Goal: Information Seeking & Learning: Learn about a topic

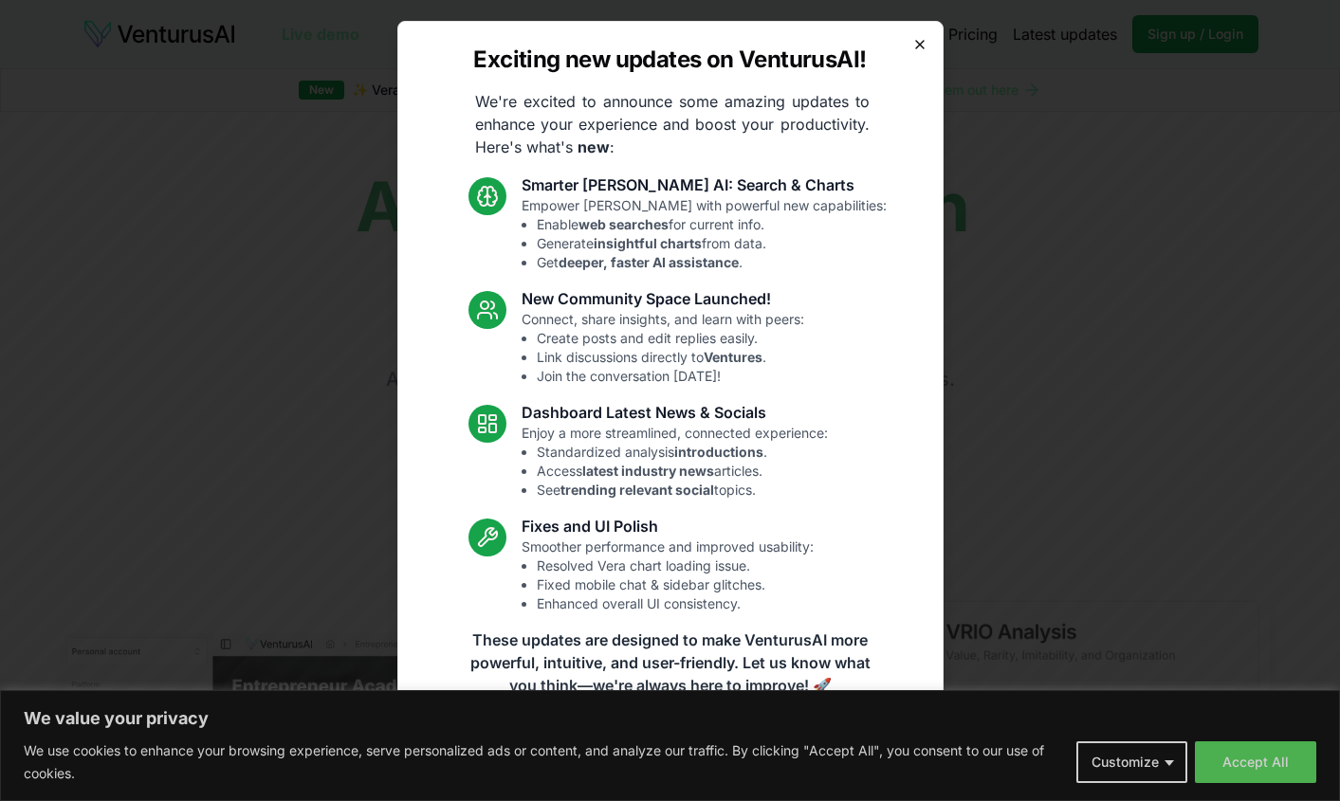
click at [924, 45] on icon "button" at bounding box center [919, 44] width 15 height 15
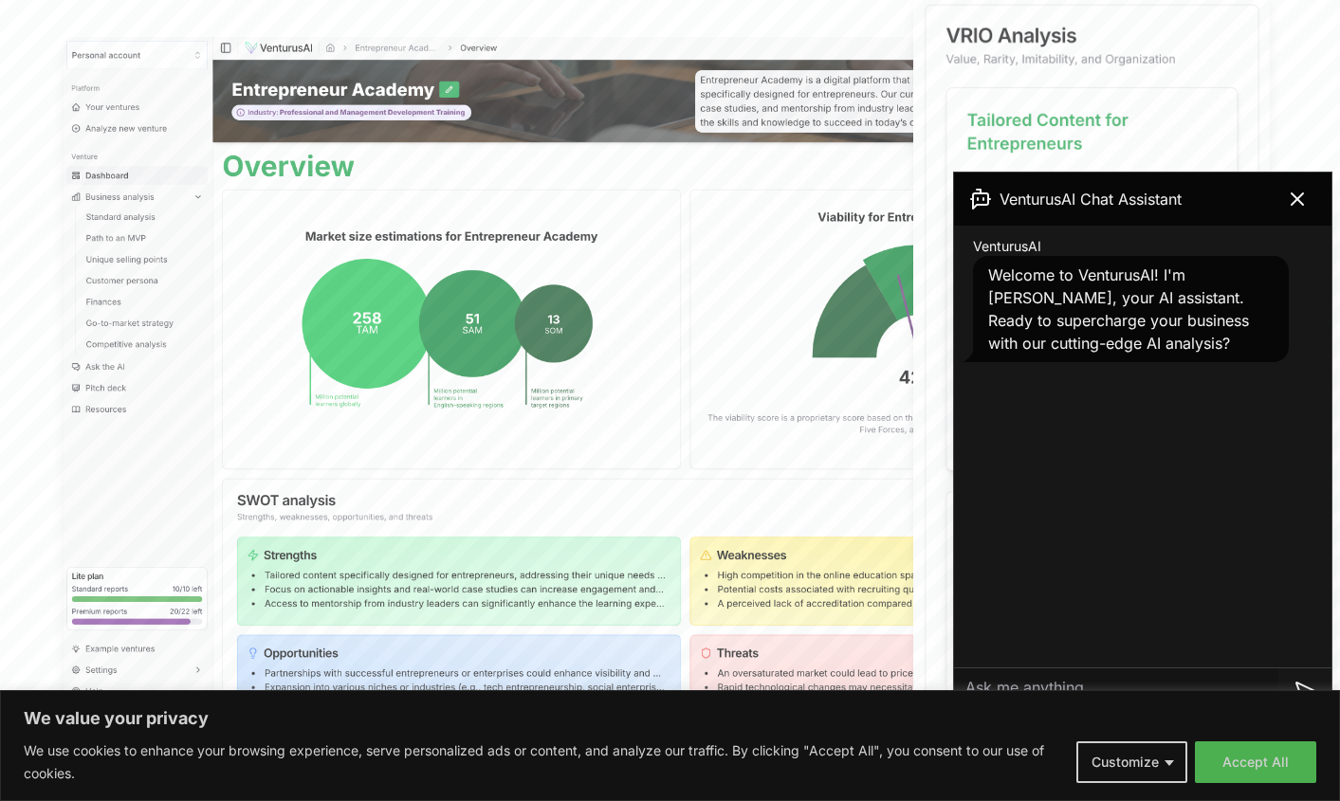
scroll to position [597, 0]
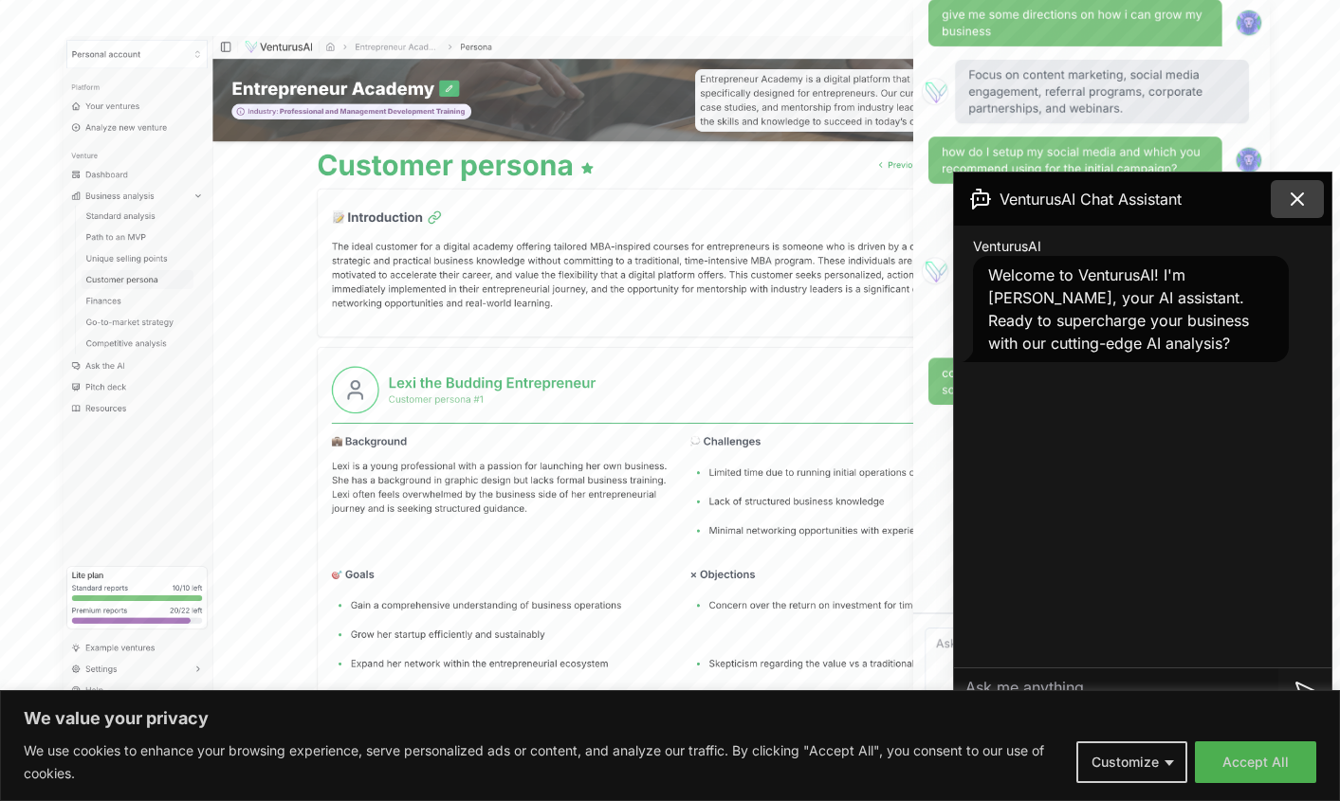
click at [1298, 204] on icon at bounding box center [1297, 199] width 23 height 23
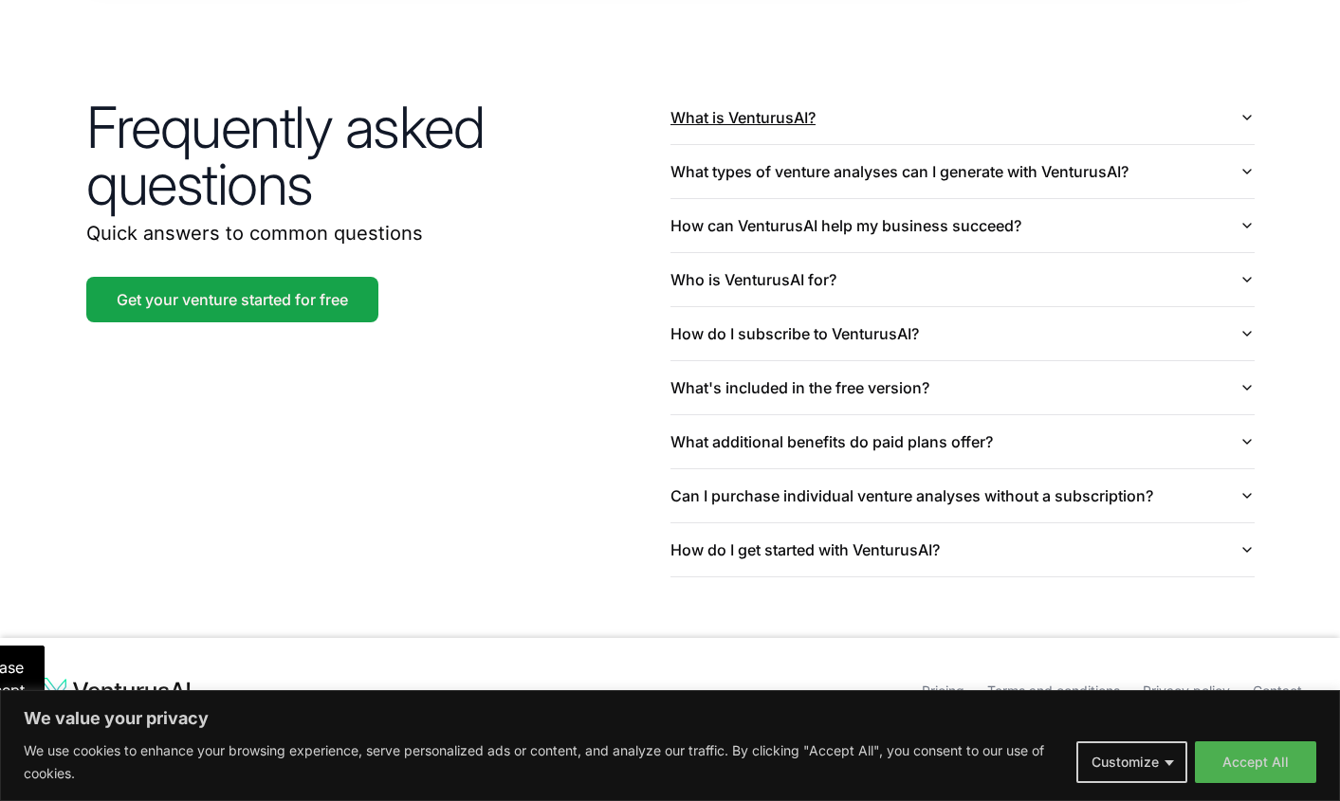
scroll to position [4492, 0]
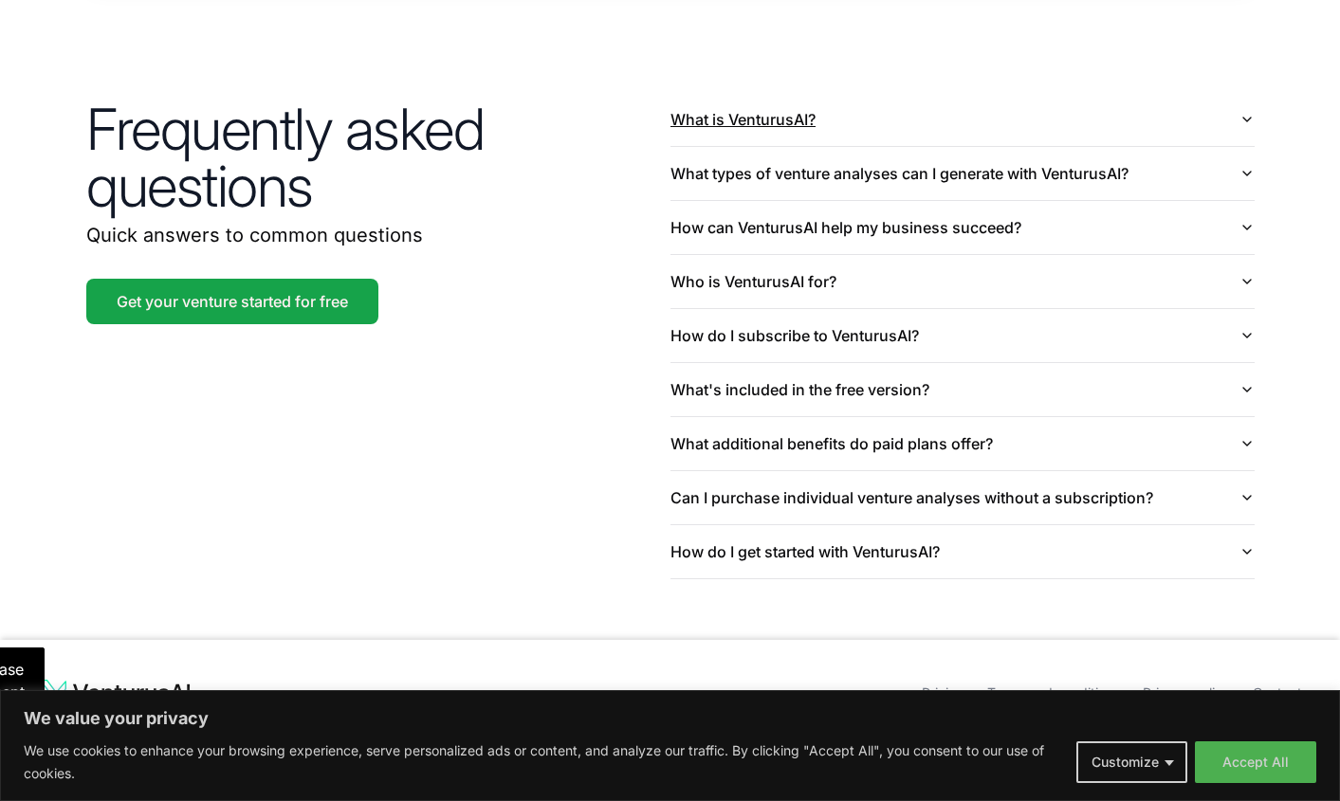
click at [933, 93] on button "What is VenturusAI?" at bounding box center [963, 119] width 584 height 53
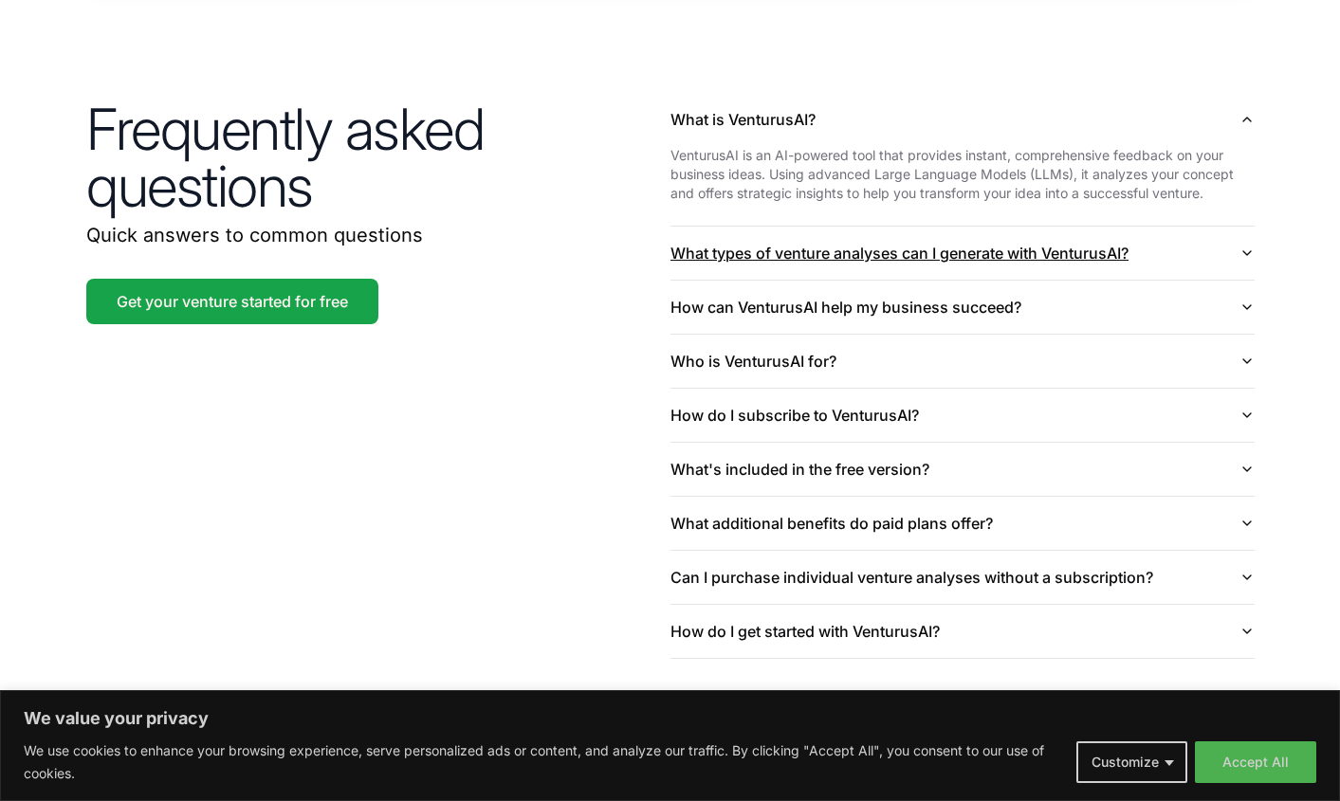
click at [970, 230] on button "What types of venture analyses can I generate with VenturusAI?" at bounding box center [963, 253] width 584 height 53
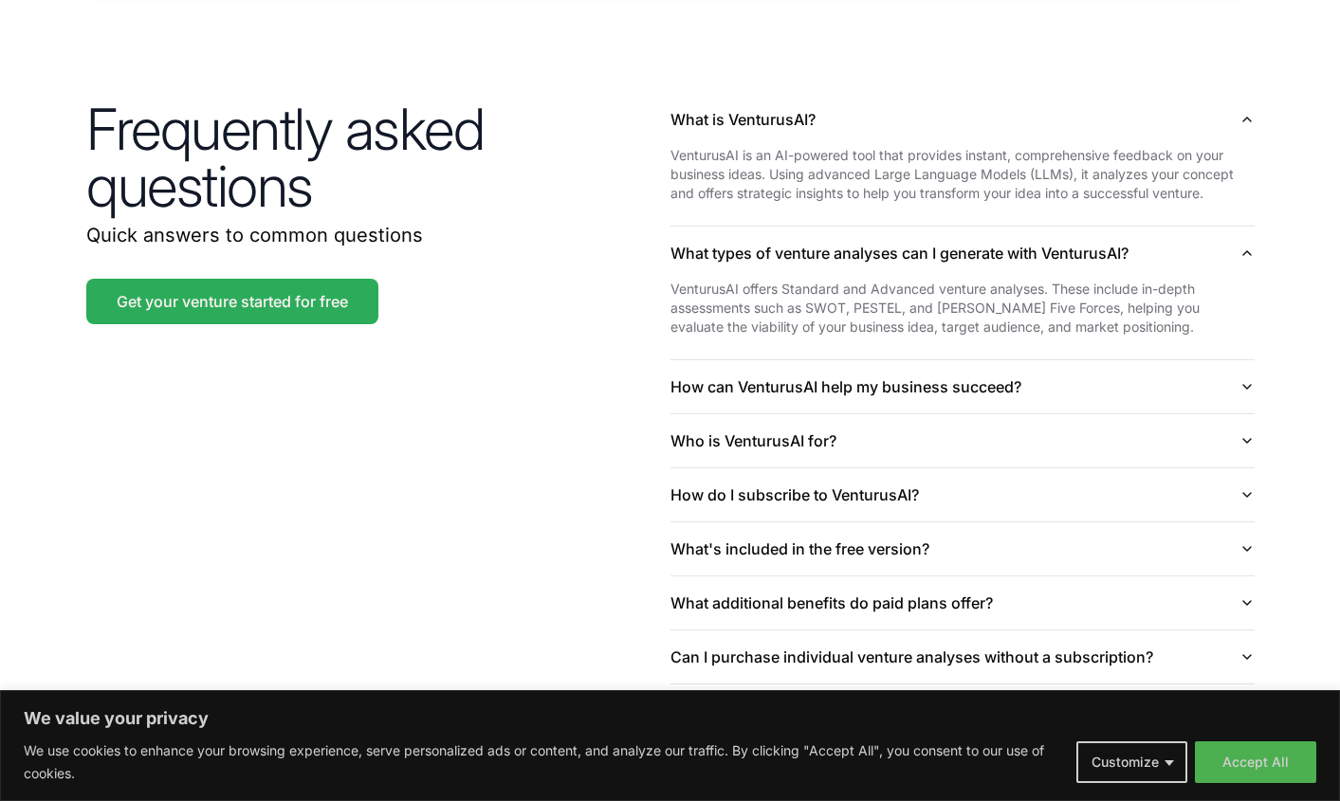
click at [344, 286] on link "Get your venture started for free" at bounding box center [232, 302] width 292 height 46
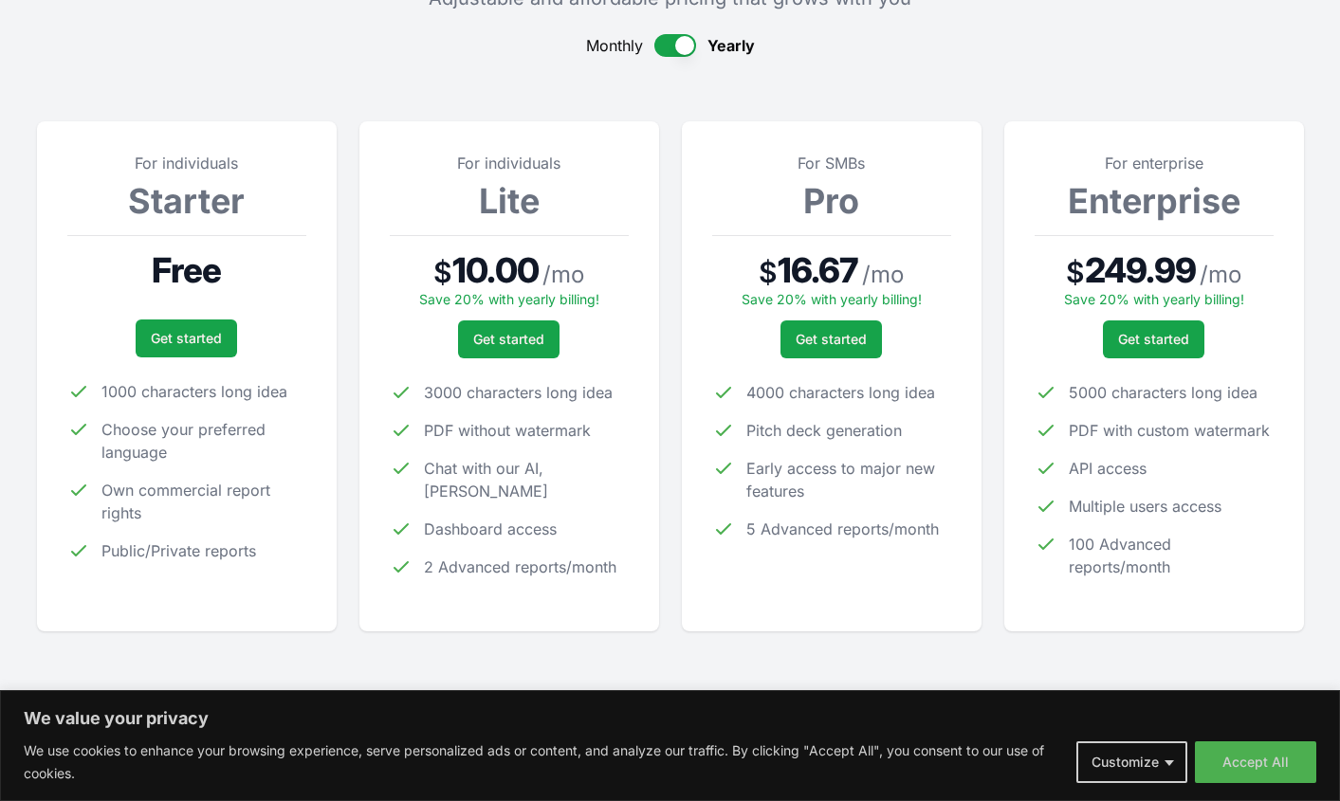
scroll to position [193, 0]
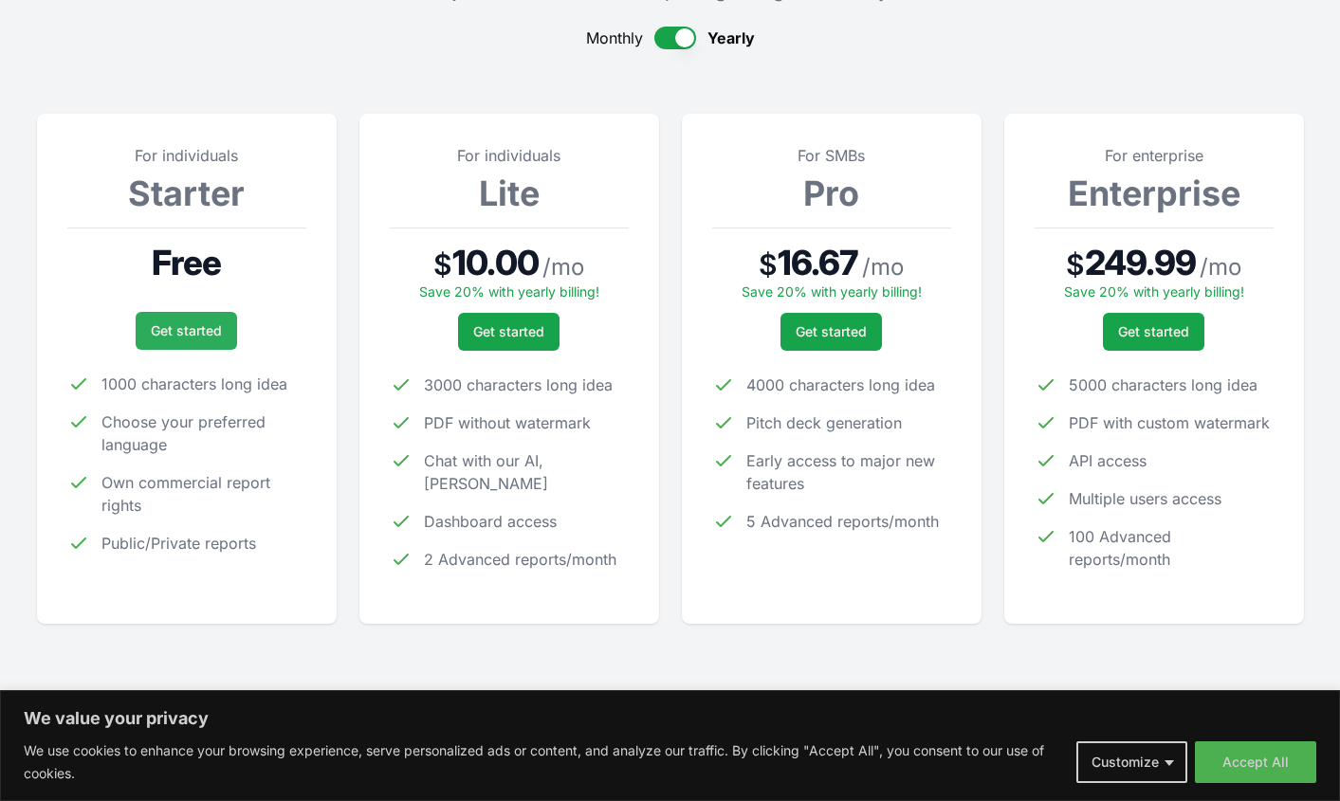
click at [187, 334] on link "Get started" at bounding box center [186, 331] width 101 height 38
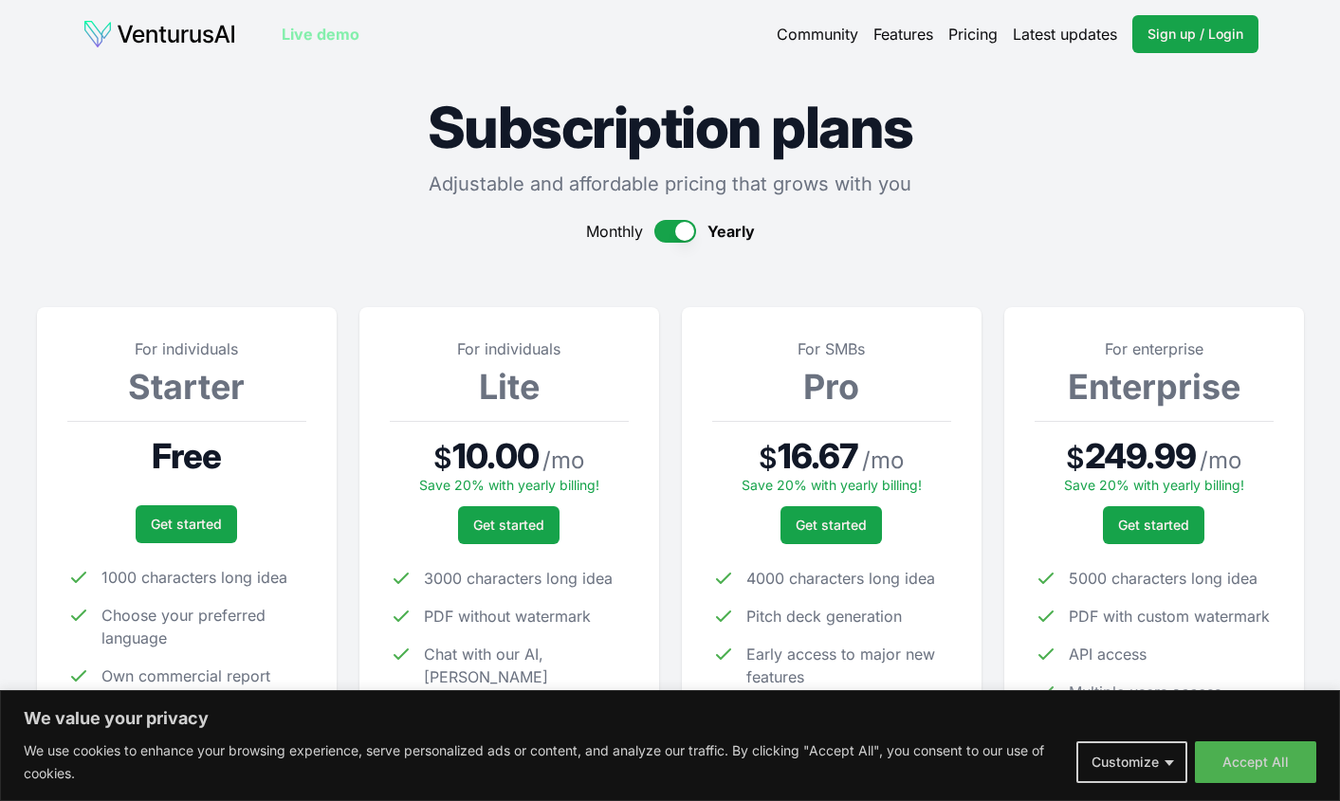
scroll to position [193, 0]
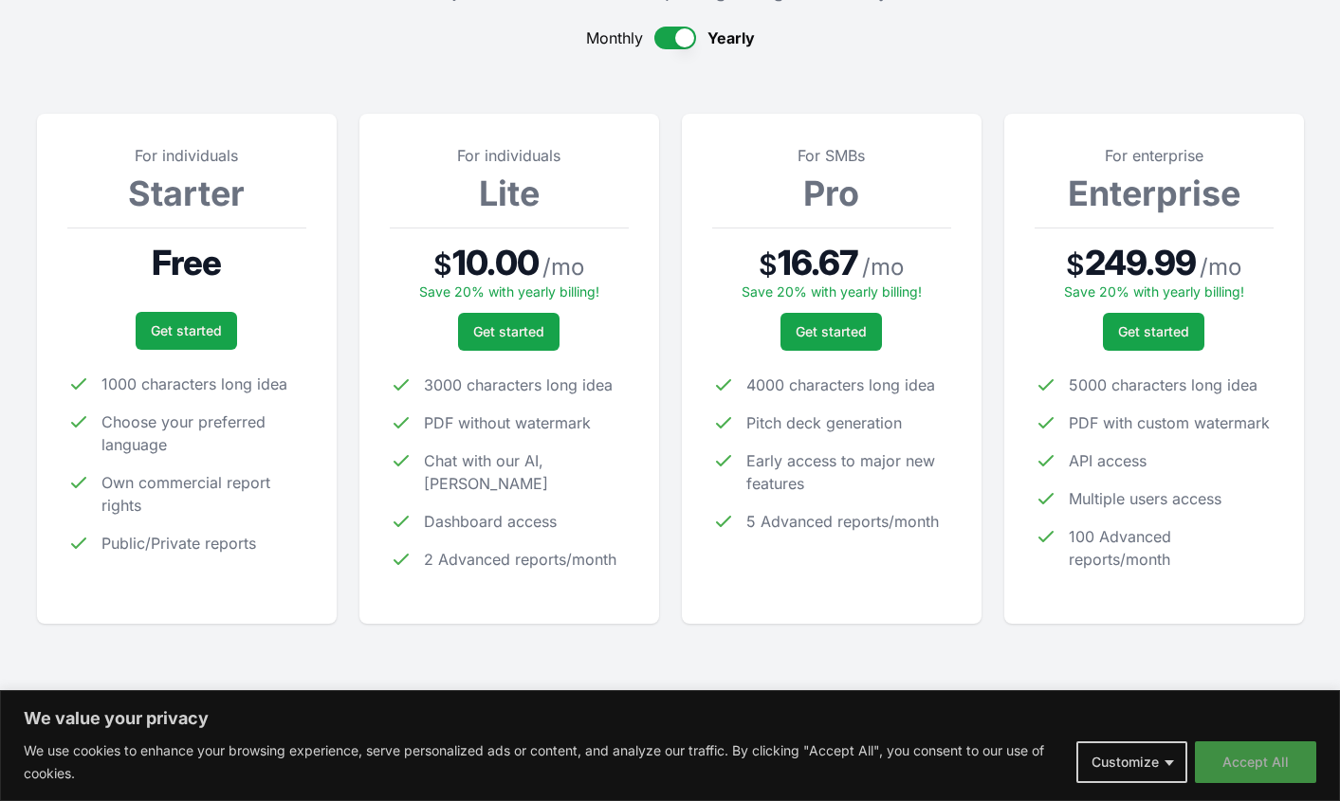
click at [1239, 765] on button "Accept All" at bounding box center [1255, 763] width 121 height 42
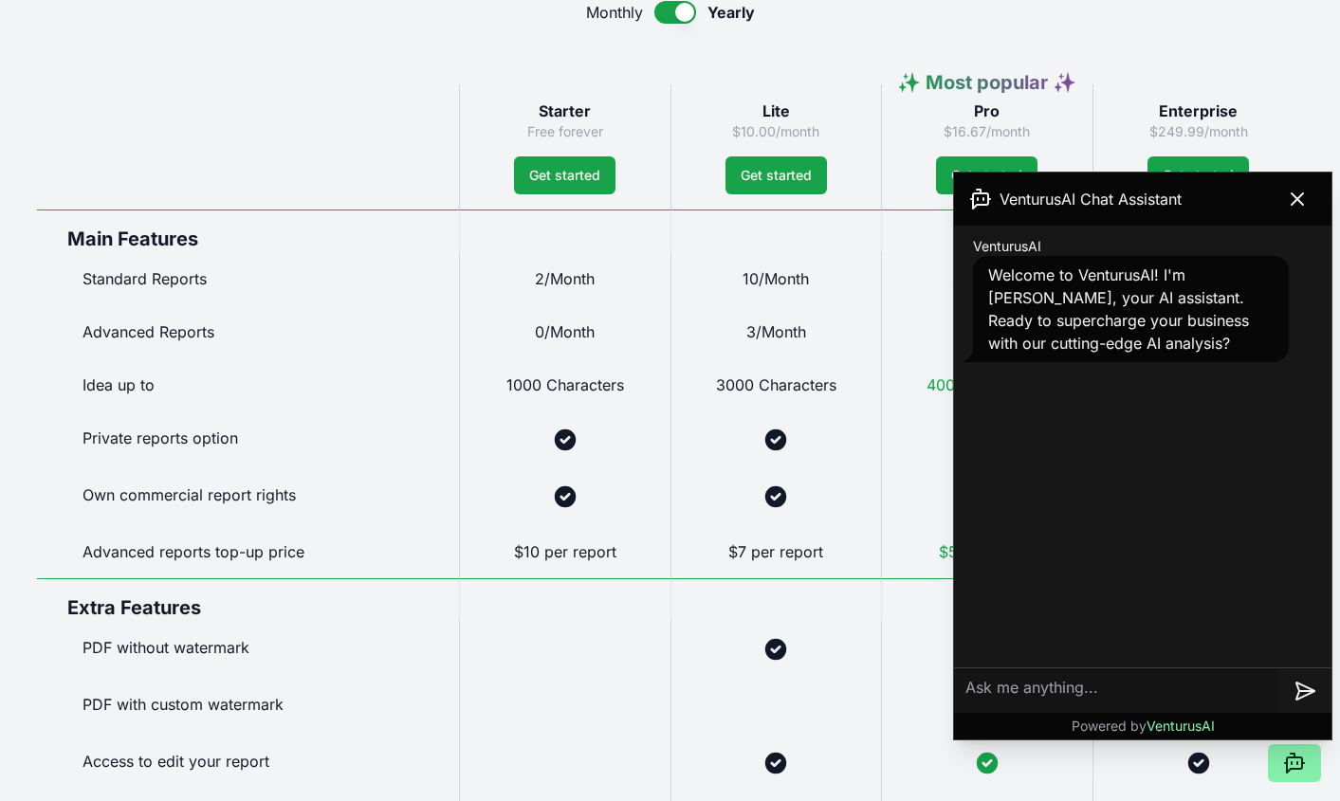
scroll to position [977, 0]
click at [1295, 205] on icon at bounding box center [1297, 199] width 23 height 23
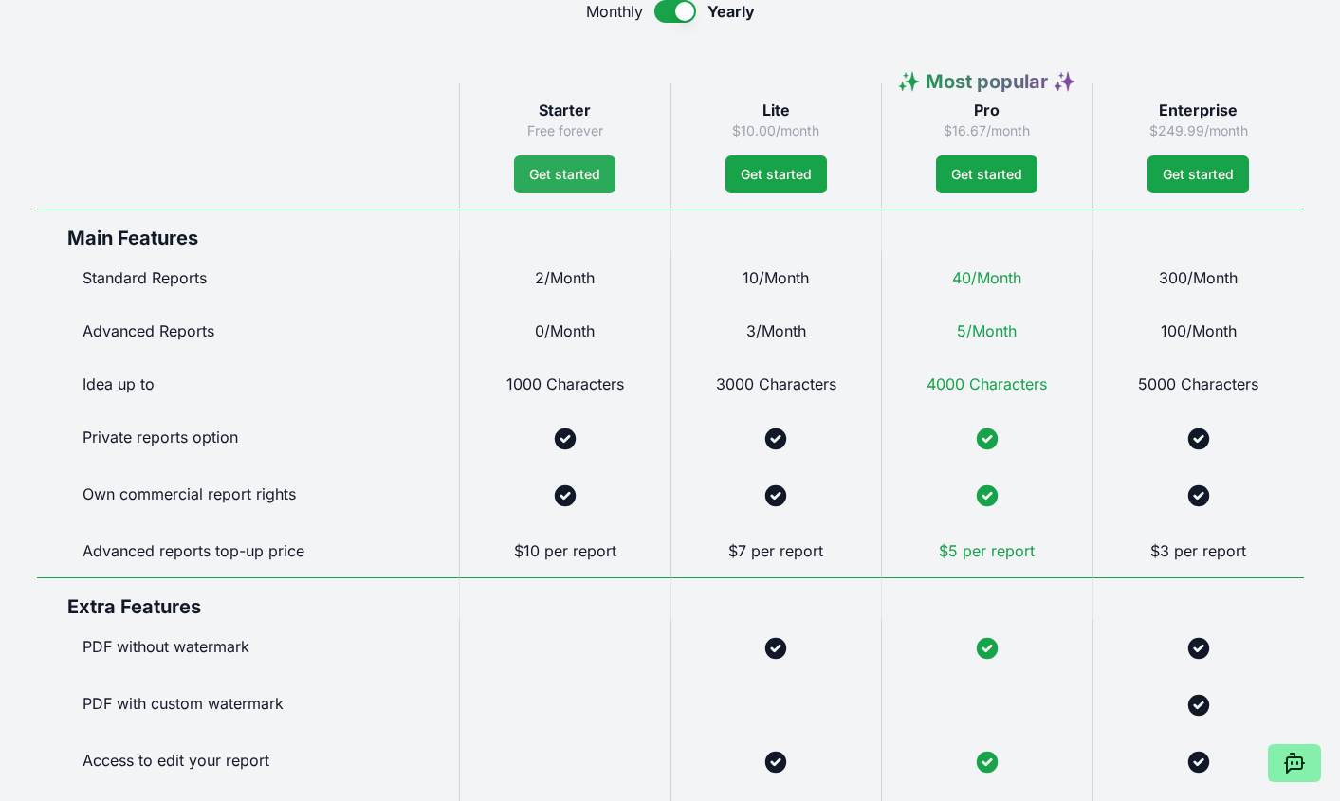
click at [580, 169] on link "Get started" at bounding box center [564, 175] width 101 height 38
